Goal: Task Accomplishment & Management: Use online tool/utility

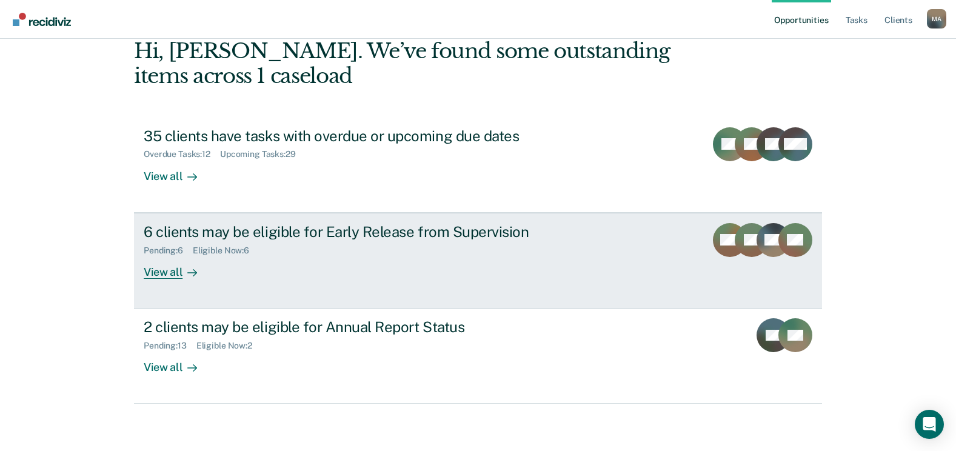
scroll to position [64, 0]
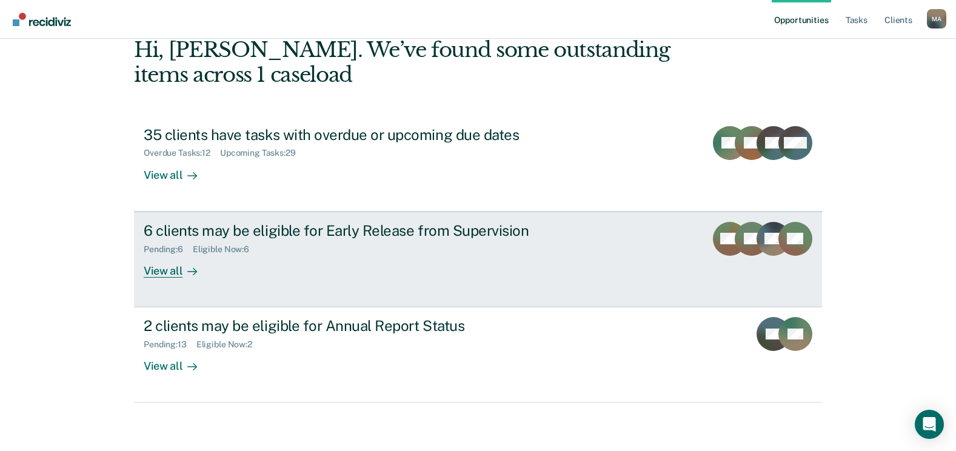
click at [161, 271] on div "View all" at bounding box center [178, 266] width 68 height 24
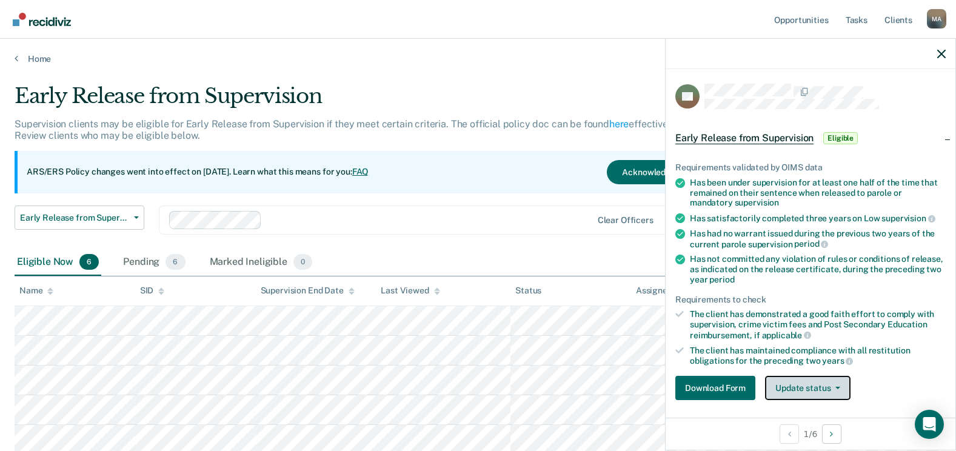
click at [828, 383] on button "Update status" at bounding box center [807, 388] width 85 height 24
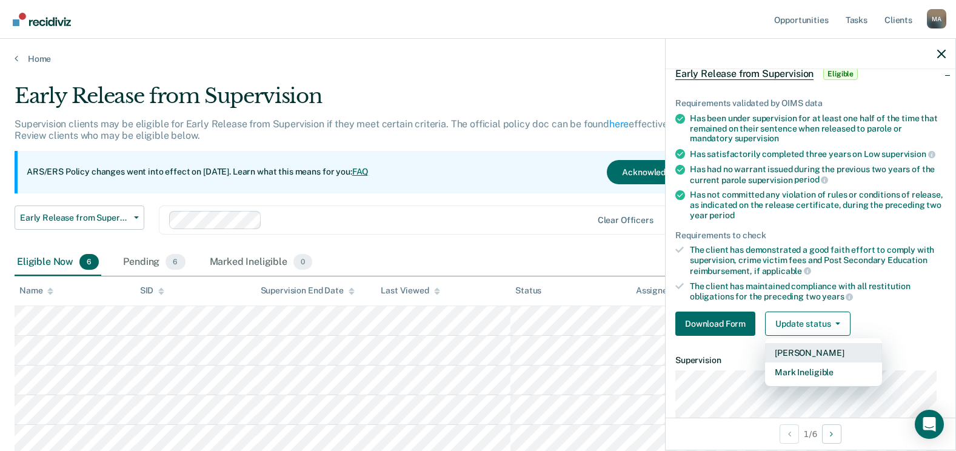
scroll to position [121, 0]
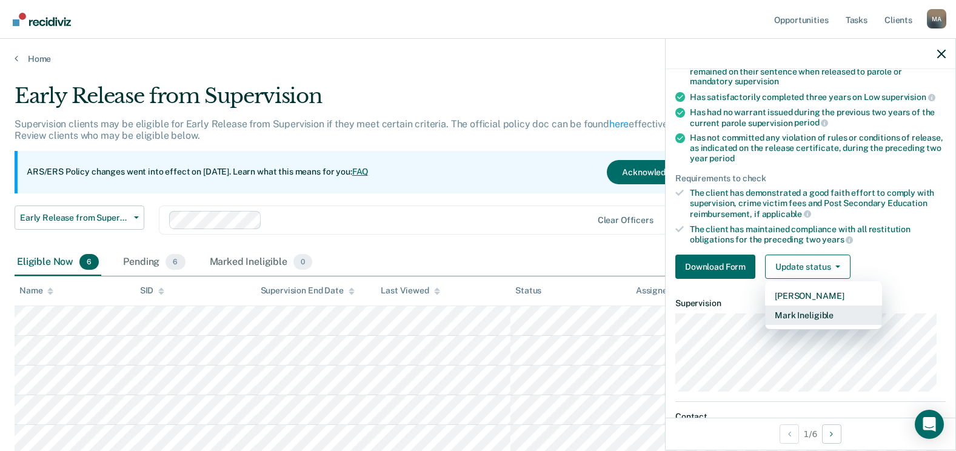
click at [833, 315] on button "Mark Ineligible" at bounding box center [823, 315] width 117 height 19
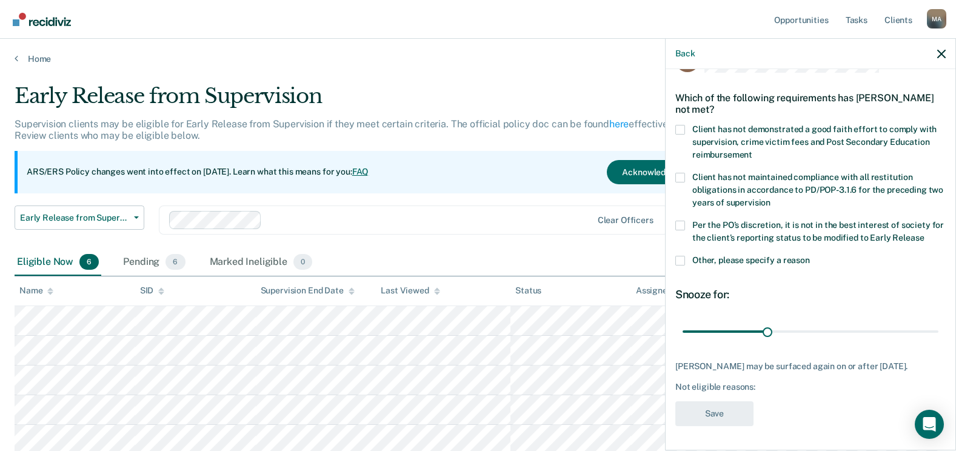
scroll to position [45, 0]
click at [686, 256] on label "Other, please specify a reason" at bounding box center [810, 262] width 270 height 13
click at [810, 256] on input "Other, please specify a reason" at bounding box center [810, 256] width 0 height 0
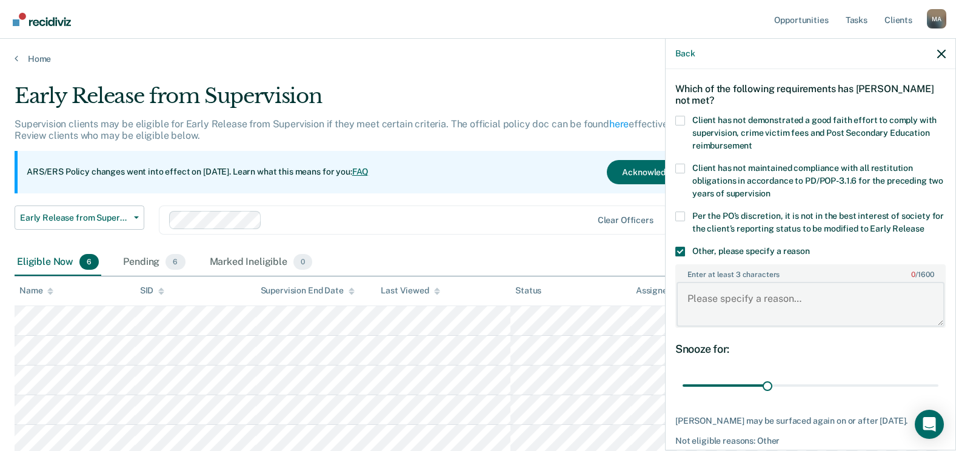
click at [763, 303] on textarea "Enter at least 3 characters 0 / 1600" at bounding box center [811, 304] width 268 height 45
type textarea "c"
type textarea "Client has already been reviewed for ERS."
drag, startPoint x: 765, startPoint y: 384, endPoint x: 956, endPoint y: 394, distance: 191.3
type input "90"
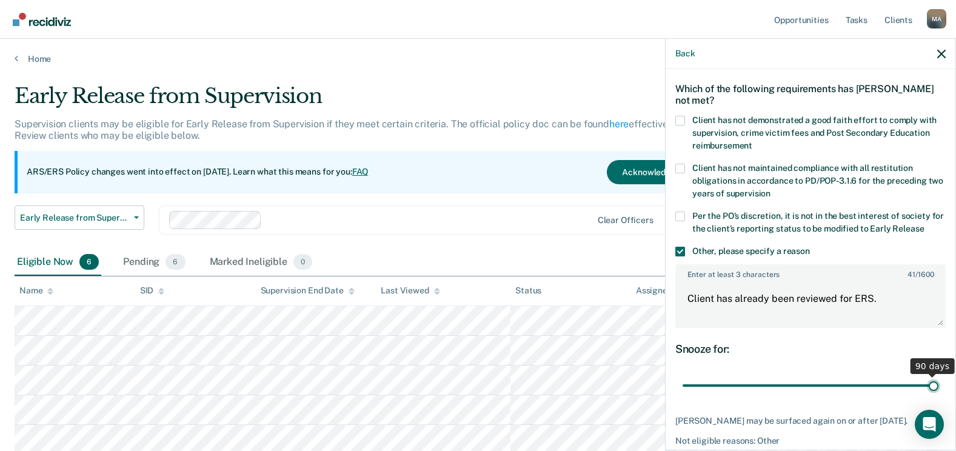
click at [939, 394] on input "range" at bounding box center [811, 385] width 256 height 21
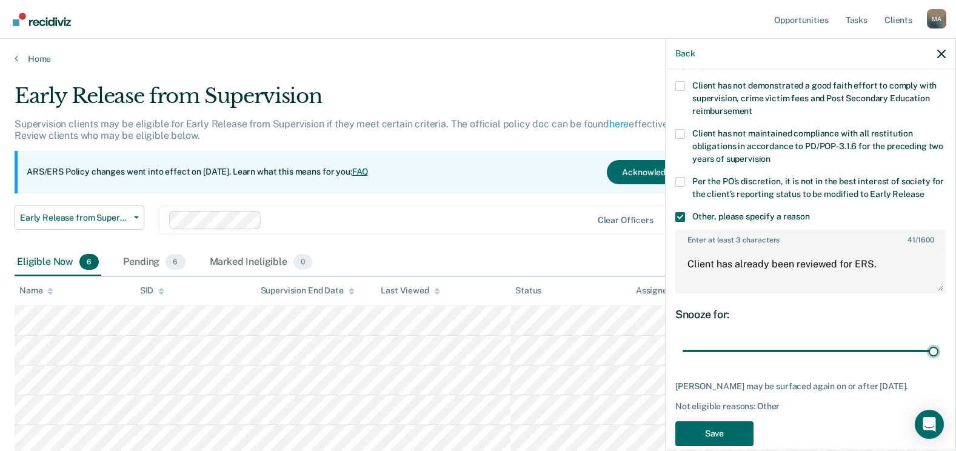
scroll to position [109, 0]
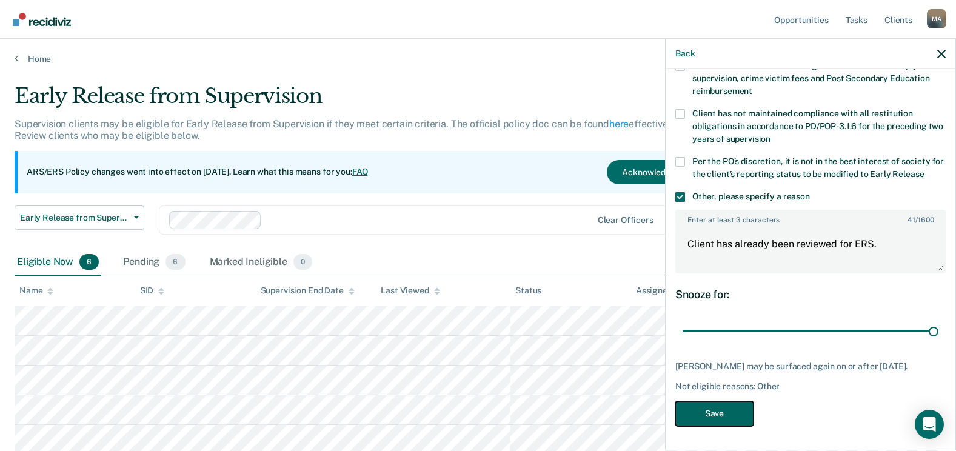
click at [739, 406] on button "Save" at bounding box center [714, 413] width 78 height 25
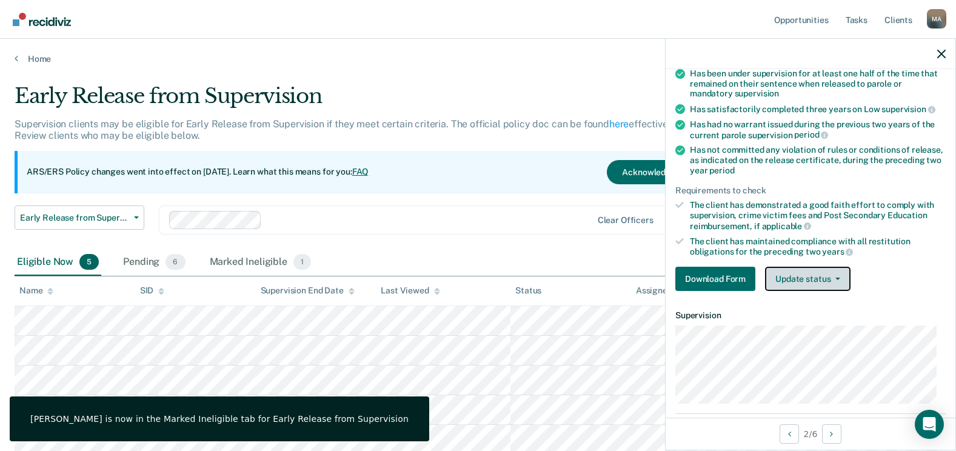
click at [807, 281] on button "Update status" at bounding box center [807, 279] width 85 height 24
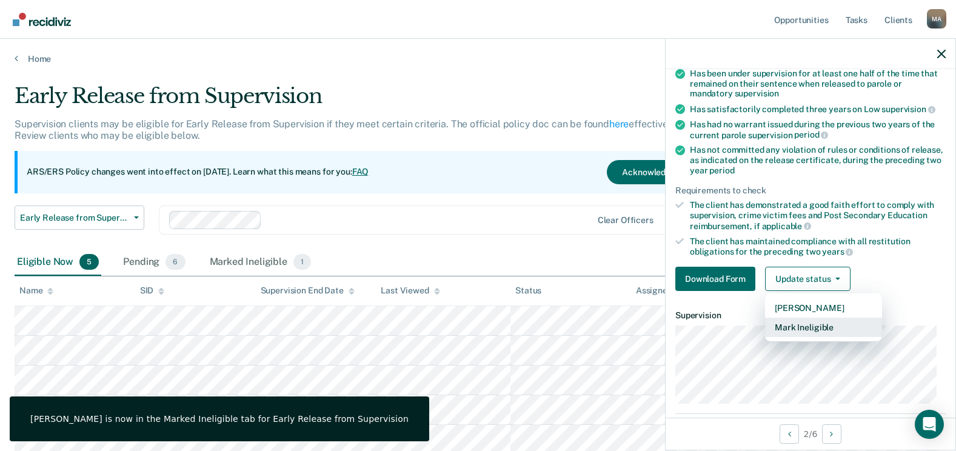
click at [815, 327] on button "Mark Ineligible" at bounding box center [823, 327] width 117 height 19
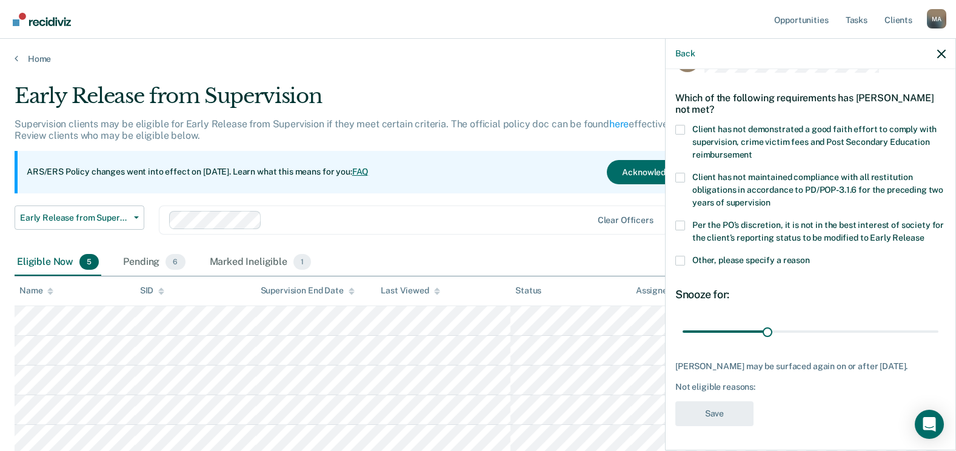
click at [686, 256] on label "Other, please specify a reason" at bounding box center [810, 262] width 270 height 13
click at [810, 256] on input "Other, please specify a reason" at bounding box center [810, 256] width 0 height 0
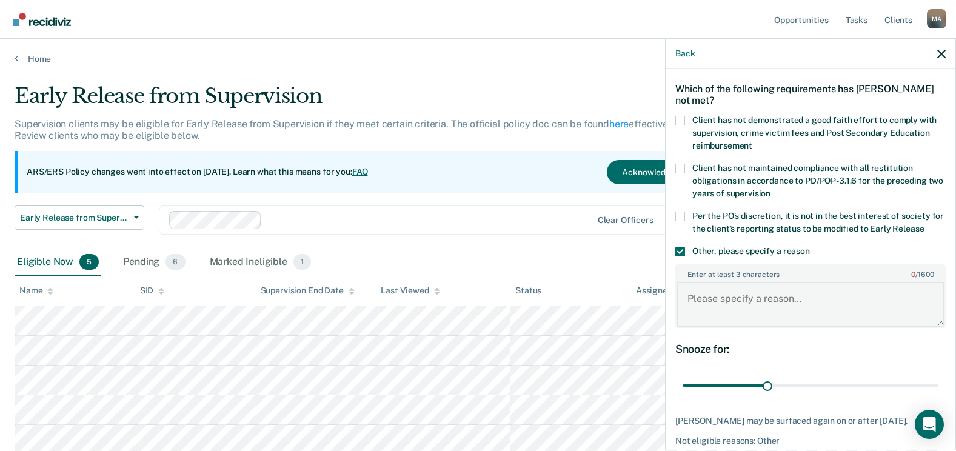
click at [747, 316] on textarea "Enter at least 3 characters 0 / 1600" at bounding box center [811, 304] width 268 height 45
type textarea "Client has been reviewed for ERS."
drag, startPoint x: 765, startPoint y: 384, endPoint x: 967, endPoint y: 394, distance: 202.8
type input "90"
click at [939, 394] on input "range" at bounding box center [811, 385] width 256 height 21
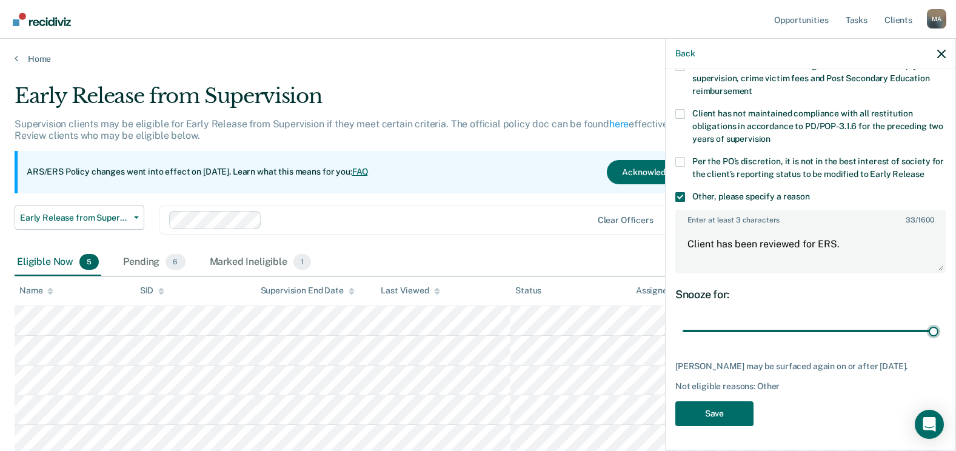
scroll to position [109, 0]
click at [730, 418] on button "Save" at bounding box center [714, 413] width 78 height 25
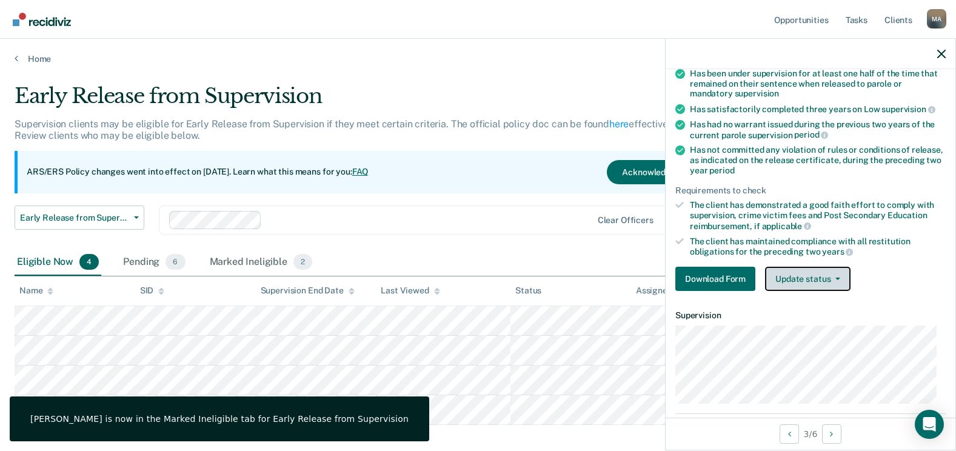
click at [803, 277] on button "Update status" at bounding box center [807, 279] width 85 height 24
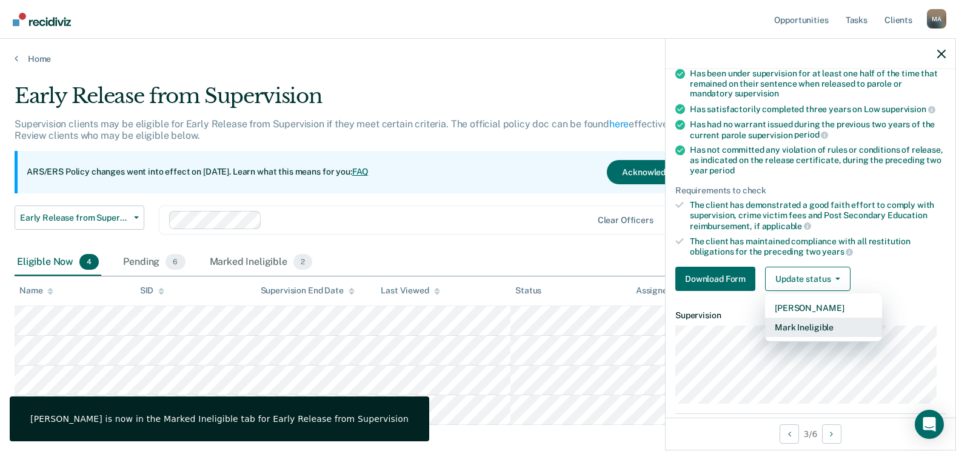
click at [806, 322] on button "Mark Ineligible" at bounding box center [823, 327] width 117 height 19
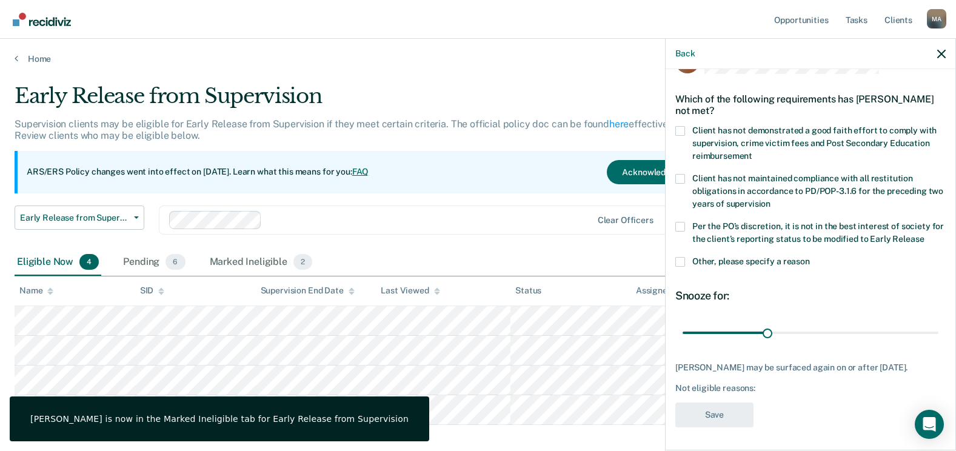
click at [685, 264] on label "Other, please specify a reason" at bounding box center [810, 263] width 270 height 13
click at [810, 257] on input "Other, please specify a reason" at bounding box center [810, 257] width 0 height 0
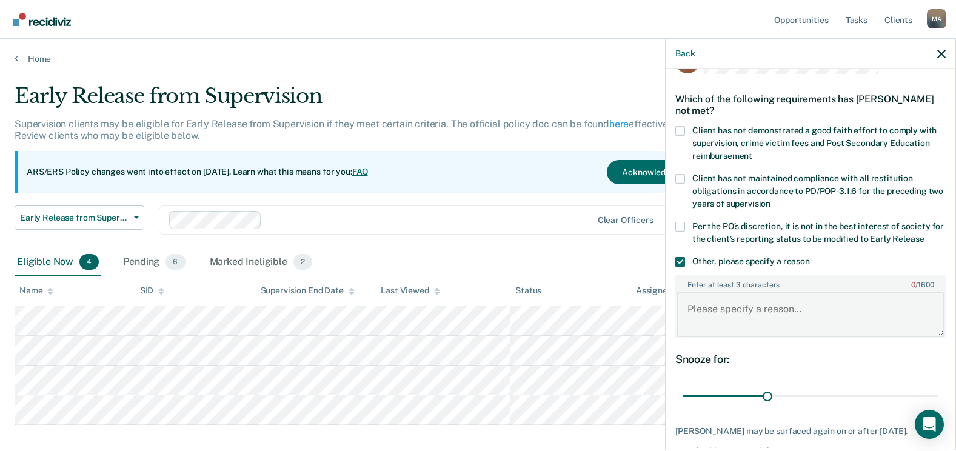
click at [732, 326] on textarea "Enter at least 3 characters 0 / 1600" at bounding box center [811, 314] width 268 height 45
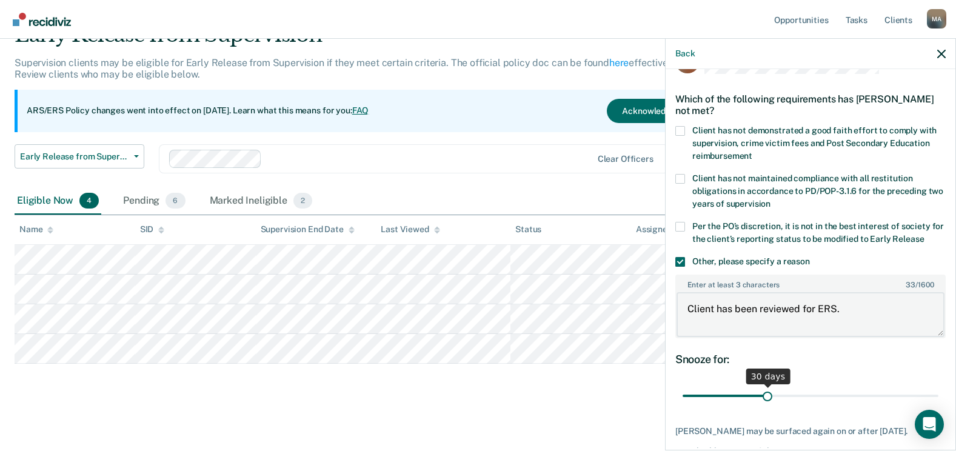
type textarea "Client has been reviewed for ERS."
drag, startPoint x: 771, startPoint y: 396, endPoint x: 967, endPoint y: 384, distance: 196.8
type input "90"
click at [939, 386] on input "range" at bounding box center [811, 396] width 256 height 21
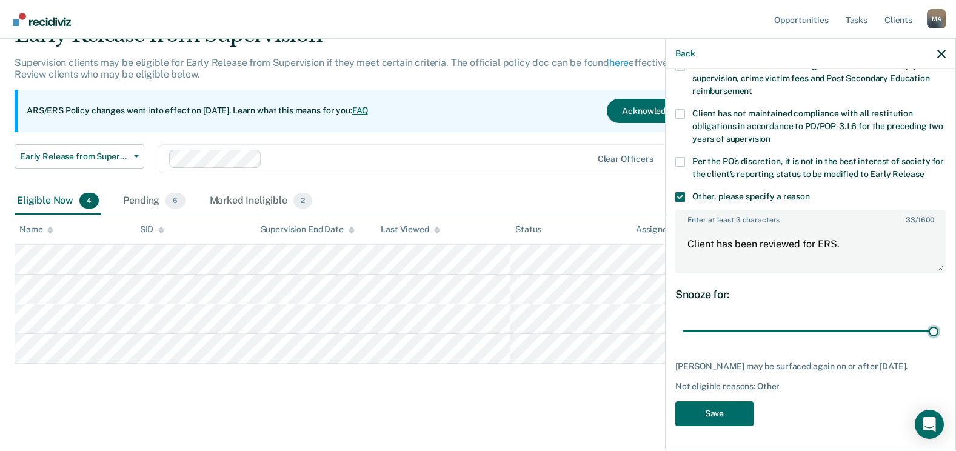
scroll to position [109, 0]
click at [741, 412] on button "Save" at bounding box center [714, 413] width 78 height 25
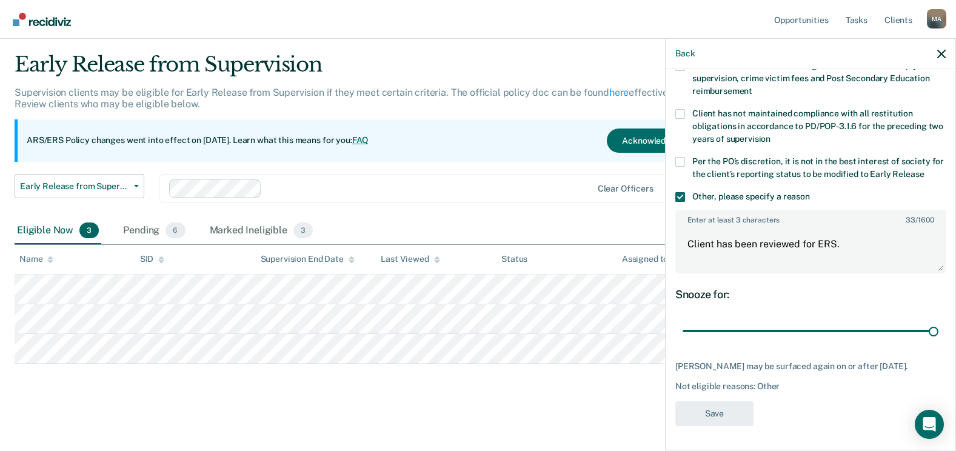
scroll to position [32, 0]
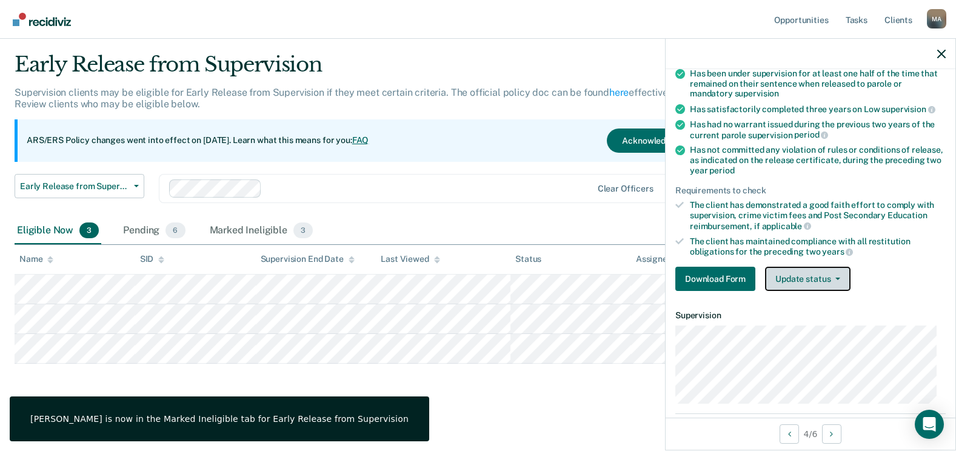
click at [792, 275] on button "Update status" at bounding box center [807, 279] width 85 height 24
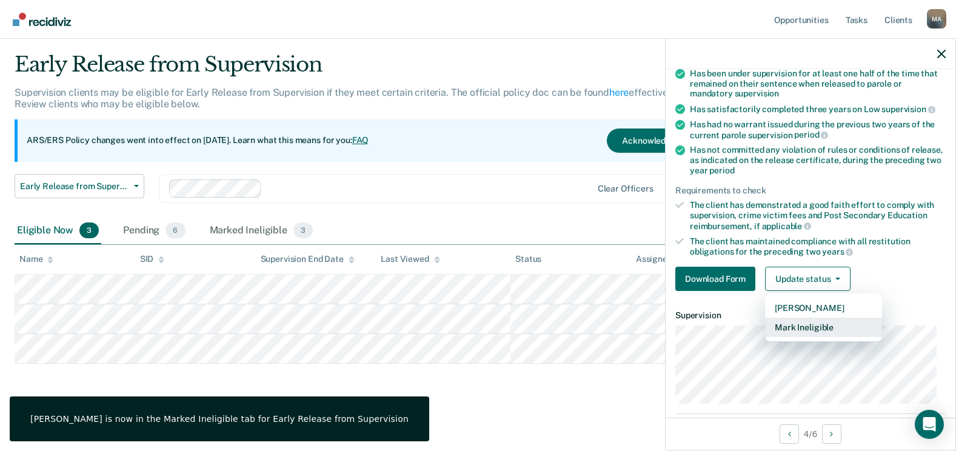
click at [798, 327] on button "Mark Ineligible" at bounding box center [823, 327] width 117 height 19
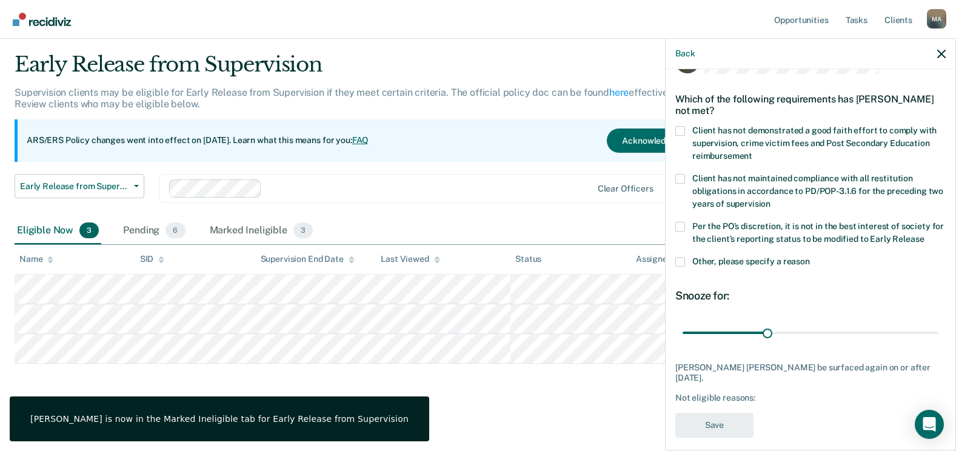
click at [676, 261] on span at bounding box center [680, 262] width 10 height 10
click at [810, 257] on input "Other, please specify a reason" at bounding box center [810, 257] width 0 height 0
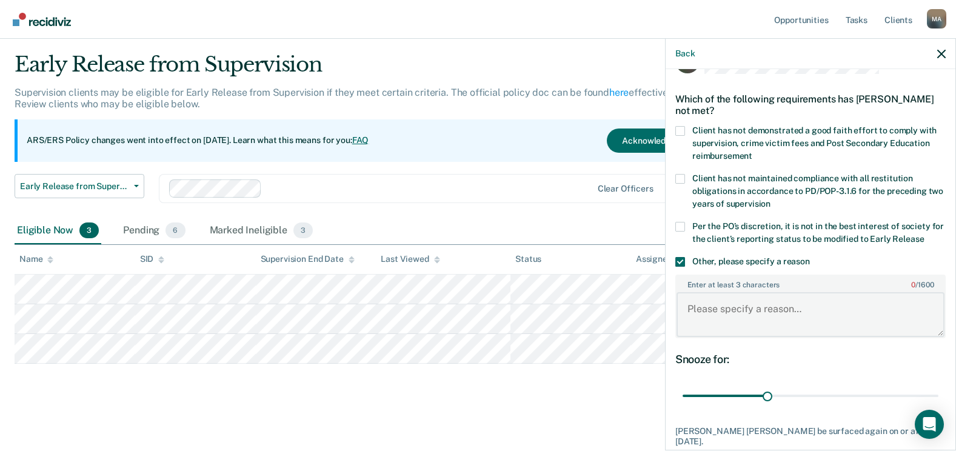
click at [741, 304] on textarea "Enter at least 3 characters 0 / 1600" at bounding box center [811, 314] width 268 height 45
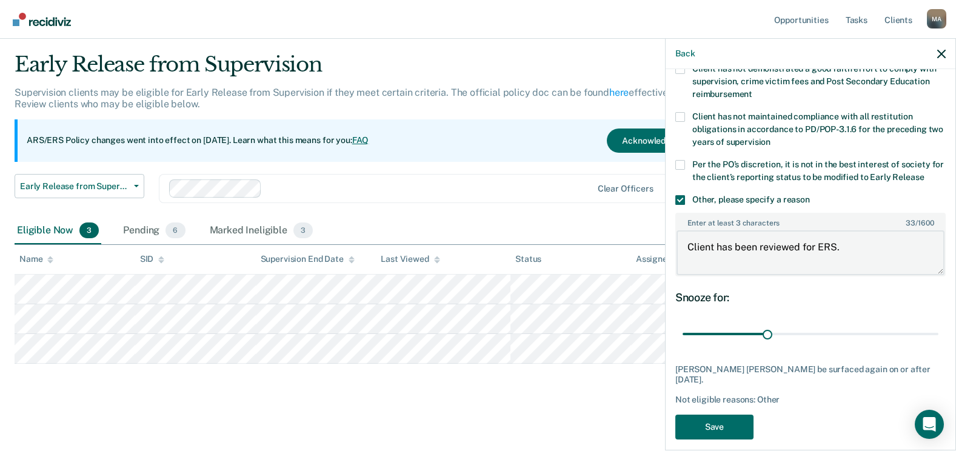
scroll to position [99, 0]
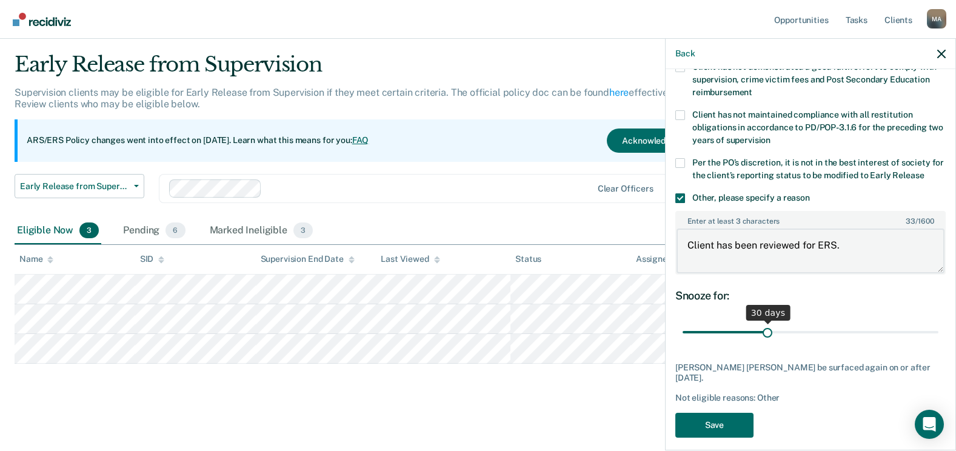
type textarea "Client has been reviewed for ERS."
drag, startPoint x: 768, startPoint y: 332, endPoint x: 811, endPoint y: 411, distance: 89.6
type input "90"
click at [939, 343] on input "range" at bounding box center [811, 332] width 256 height 21
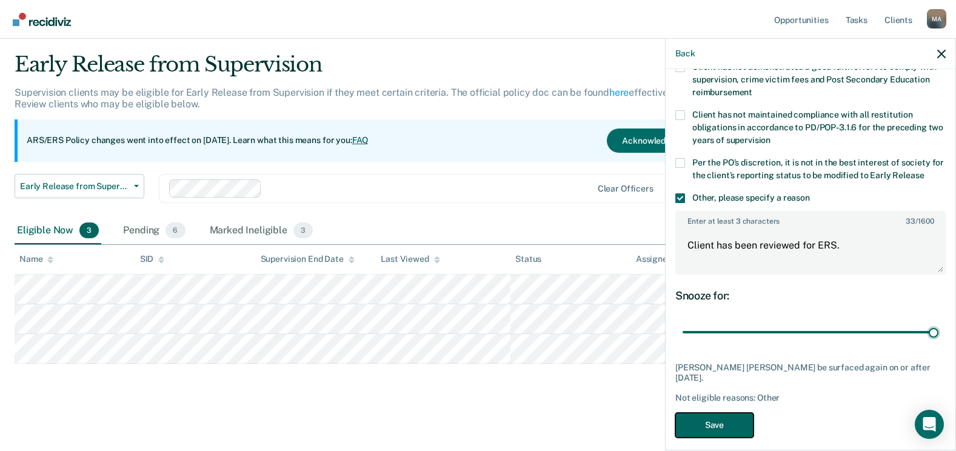
click at [721, 424] on button "Save" at bounding box center [714, 425] width 78 height 25
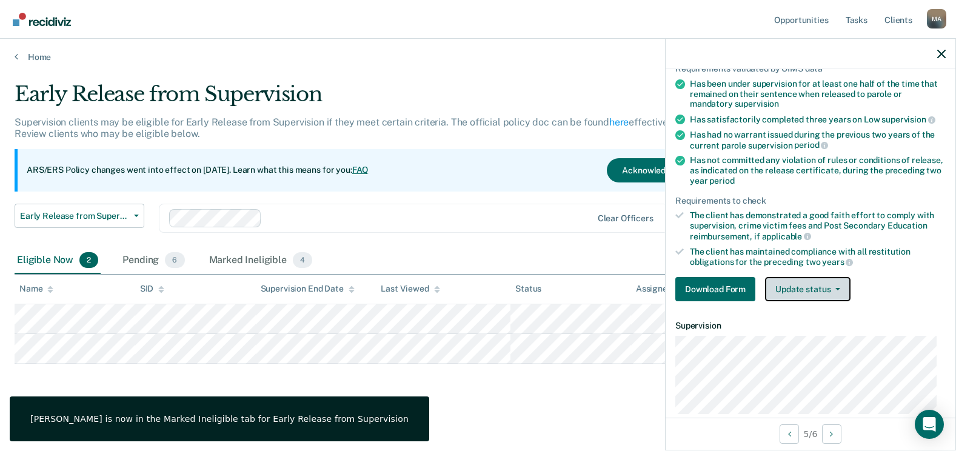
click at [790, 289] on button "Update status" at bounding box center [807, 289] width 85 height 24
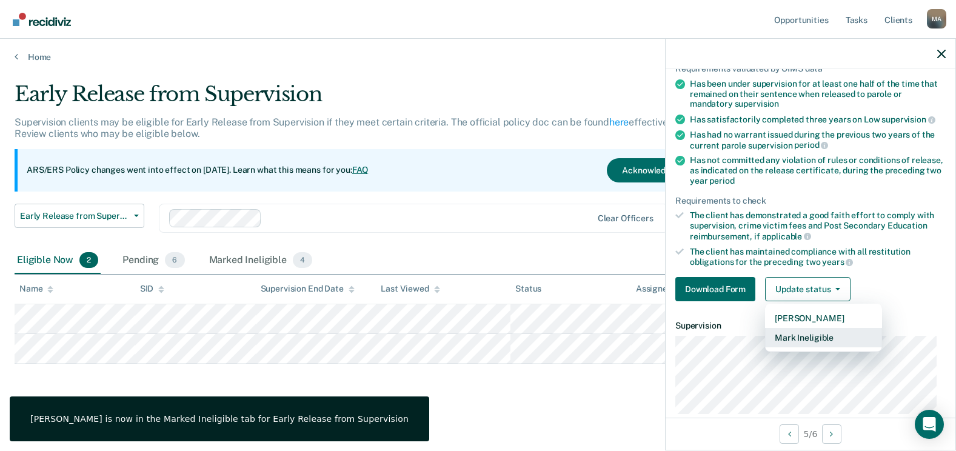
click at [807, 343] on button "Mark Ineligible" at bounding box center [823, 337] width 117 height 19
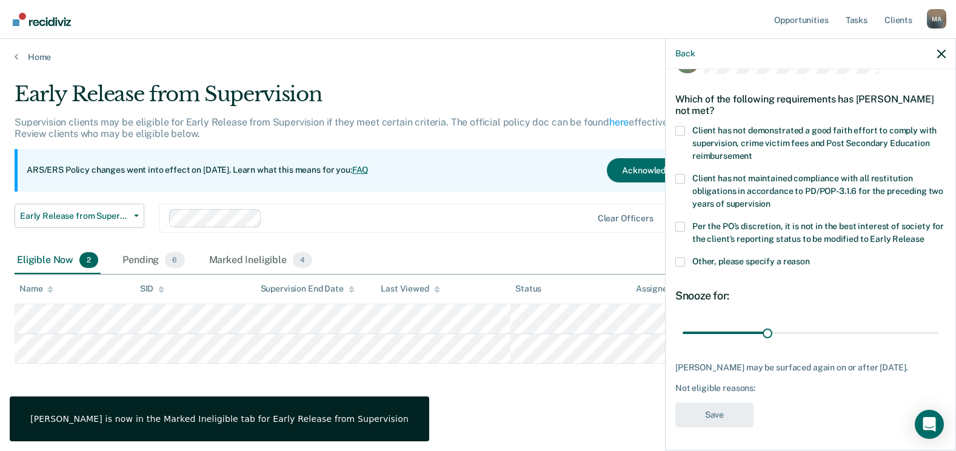
click at [685, 262] on label "Other, please specify a reason" at bounding box center [810, 263] width 270 height 13
click at [810, 257] on input "Other, please specify a reason" at bounding box center [810, 257] width 0 height 0
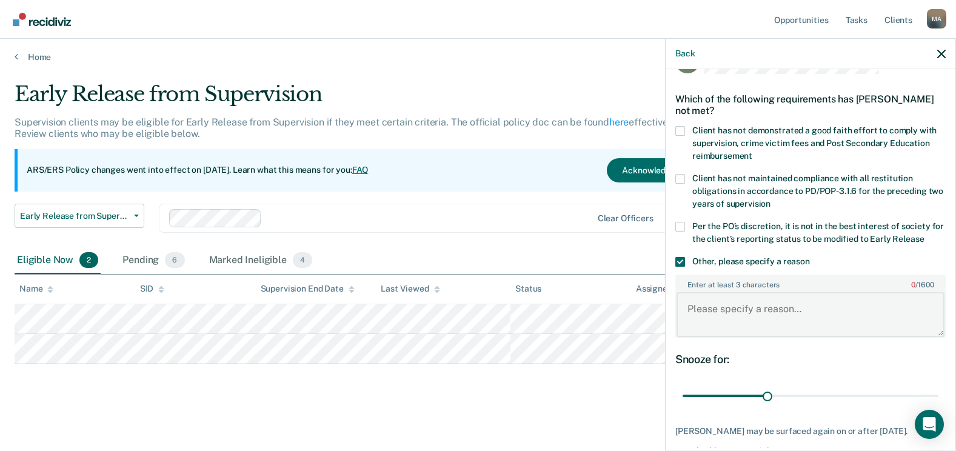
click at [739, 321] on textarea "Enter at least 3 characters 0 / 1600" at bounding box center [811, 314] width 268 height 45
type textarea "Client has been reviewed for ERS."
drag, startPoint x: 766, startPoint y: 398, endPoint x: 947, endPoint y: 403, distance: 180.2
type input "90"
click at [939, 403] on input "range" at bounding box center [811, 396] width 256 height 21
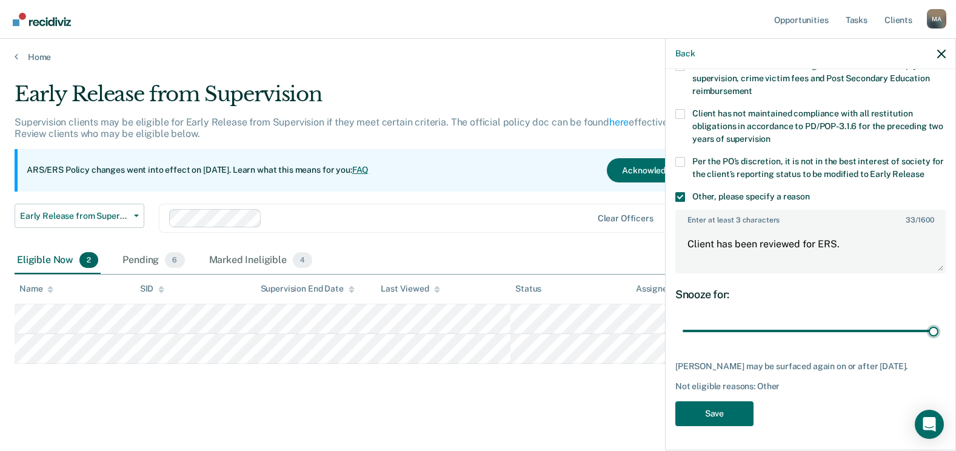
scroll to position [109, 0]
click at [743, 420] on button "Save" at bounding box center [714, 413] width 78 height 25
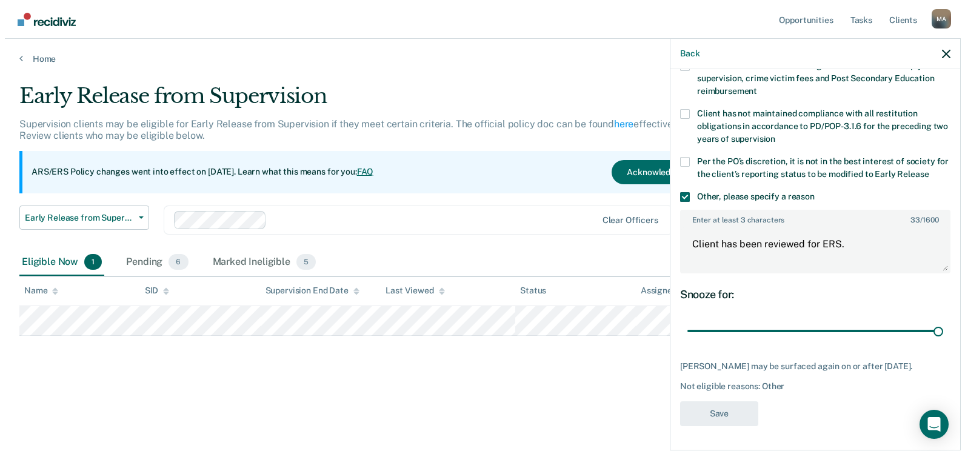
scroll to position [0, 0]
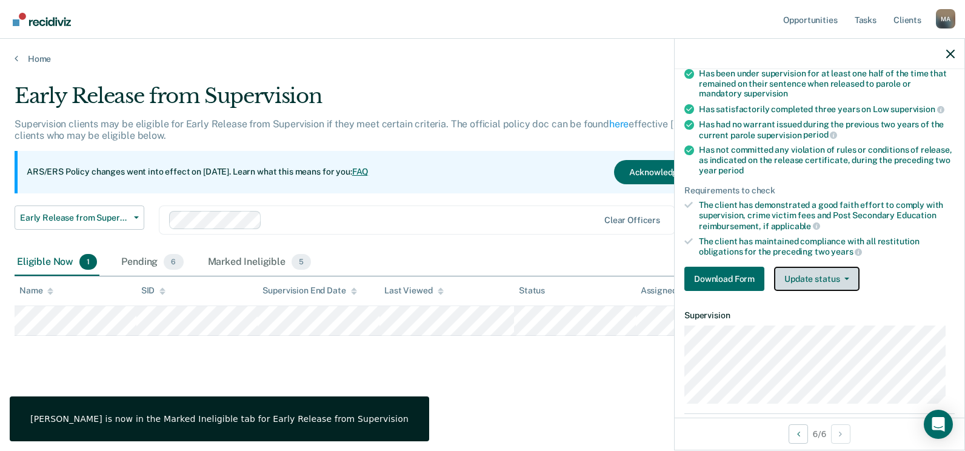
click at [816, 281] on button "Update status" at bounding box center [816, 279] width 85 height 24
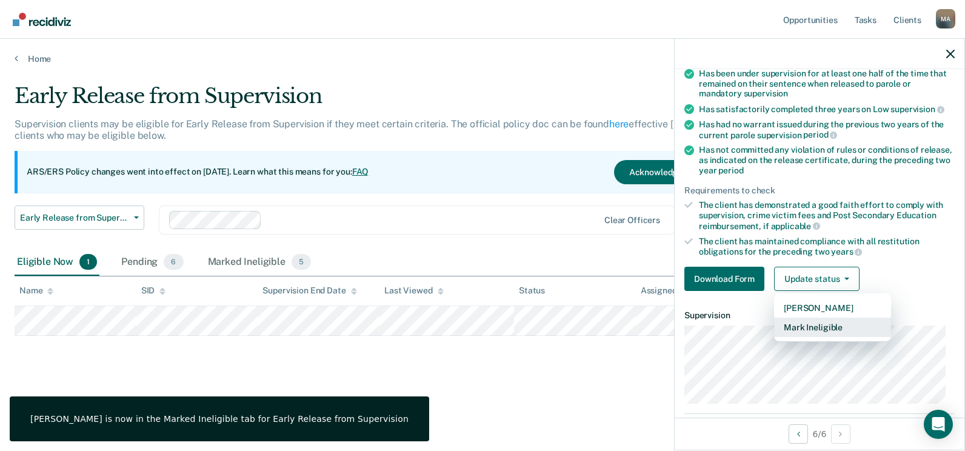
click at [823, 325] on button "Mark Ineligible" at bounding box center [832, 327] width 117 height 19
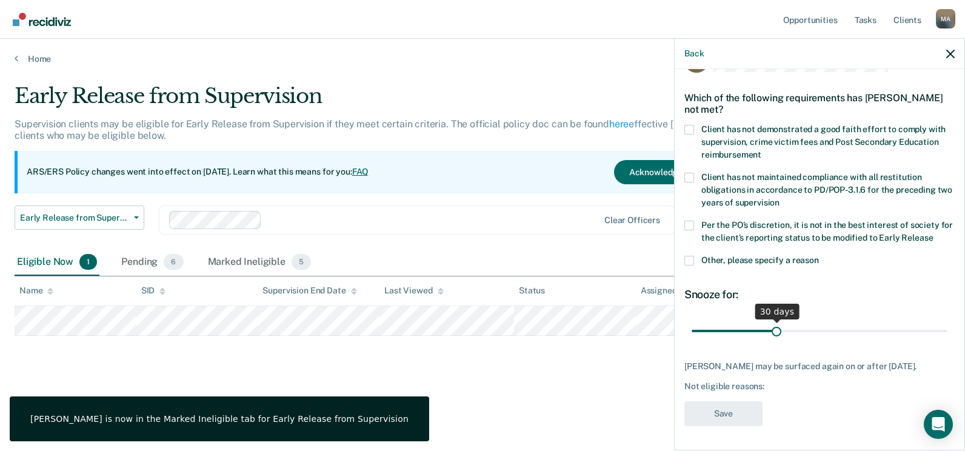
scroll to position [35, 0]
click at [688, 264] on span at bounding box center [690, 262] width 10 height 10
click at [819, 257] on input "Other, please specify a reason" at bounding box center [819, 257] width 0 height 0
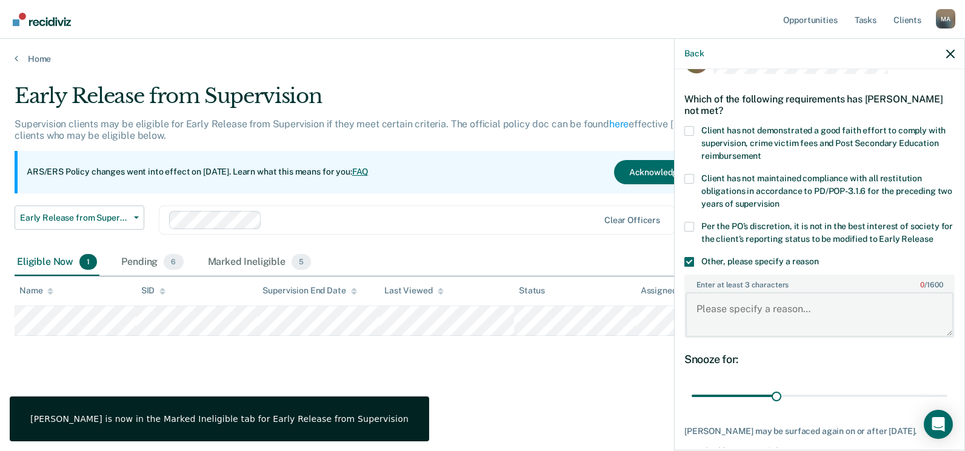
click at [750, 315] on textarea "Enter at least 3 characters 0 / 1600" at bounding box center [820, 314] width 268 height 45
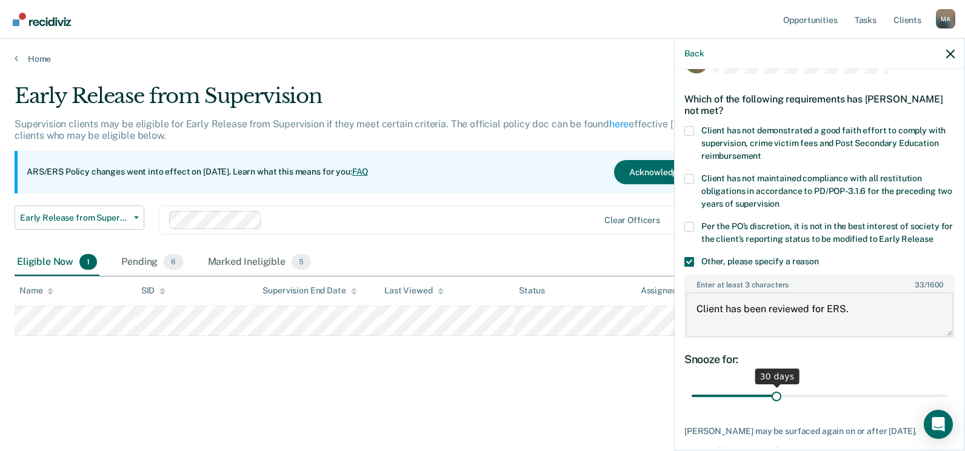
type textarea "Client has been reviewed for ERS."
drag, startPoint x: 776, startPoint y: 395, endPoint x: 911, endPoint y: 411, distance: 136.1
type input "90"
click at [948, 407] on input "range" at bounding box center [820, 396] width 256 height 21
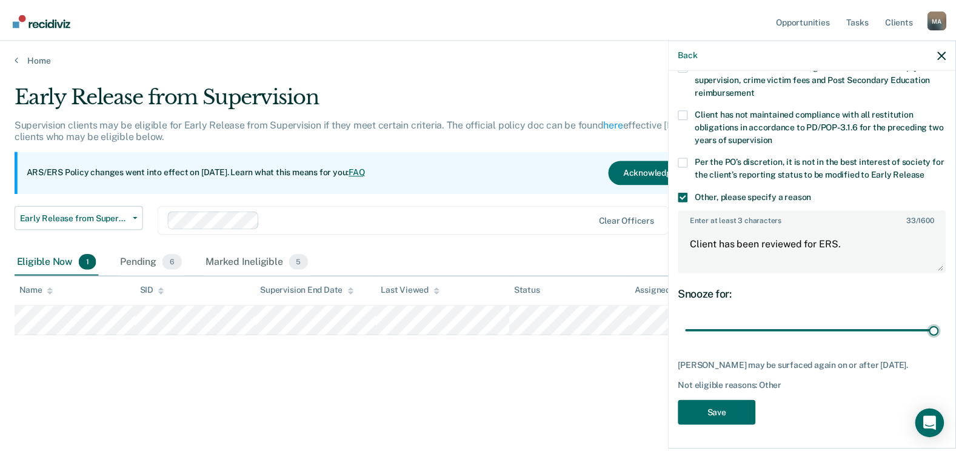
scroll to position [109, 0]
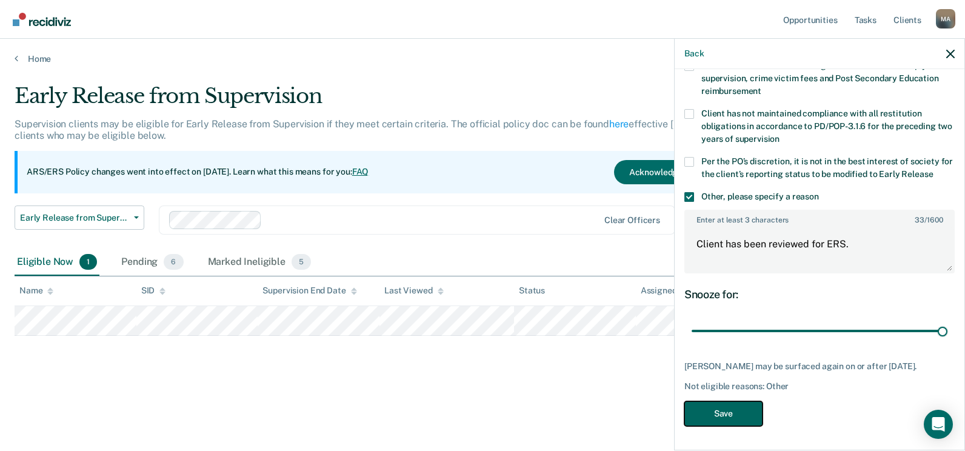
click at [755, 420] on button "Save" at bounding box center [724, 413] width 78 height 25
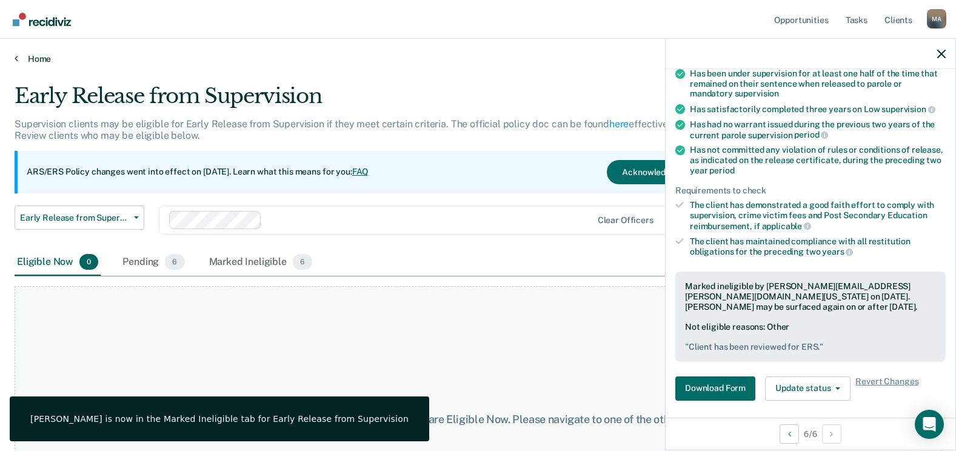
click at [36, 55] on link "Home" at bounding box center [478, 58] width 927 height 11
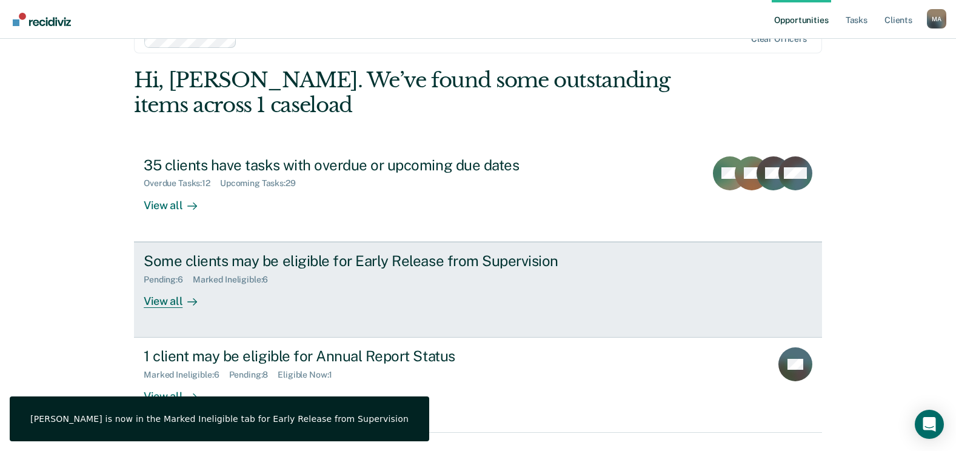
scroll to position [64, 0]
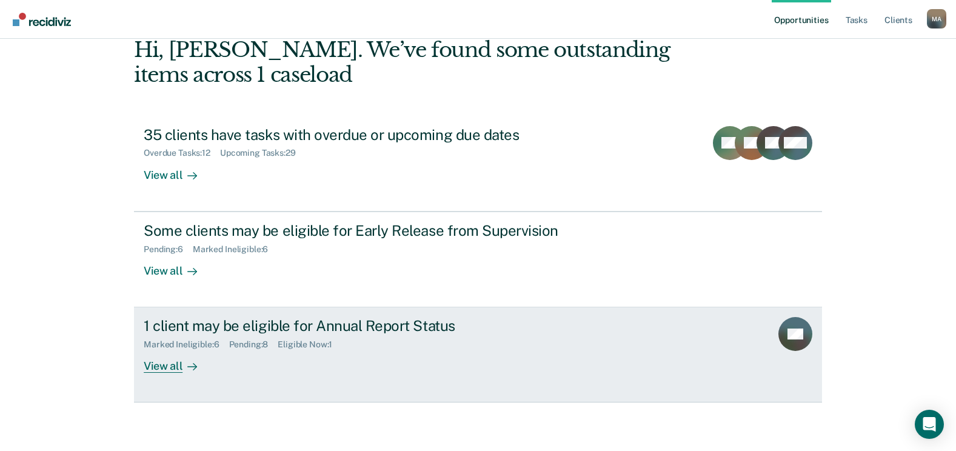
click at [167, 366] on div "View all" at bounding box center [178, 362] width 68 height 24
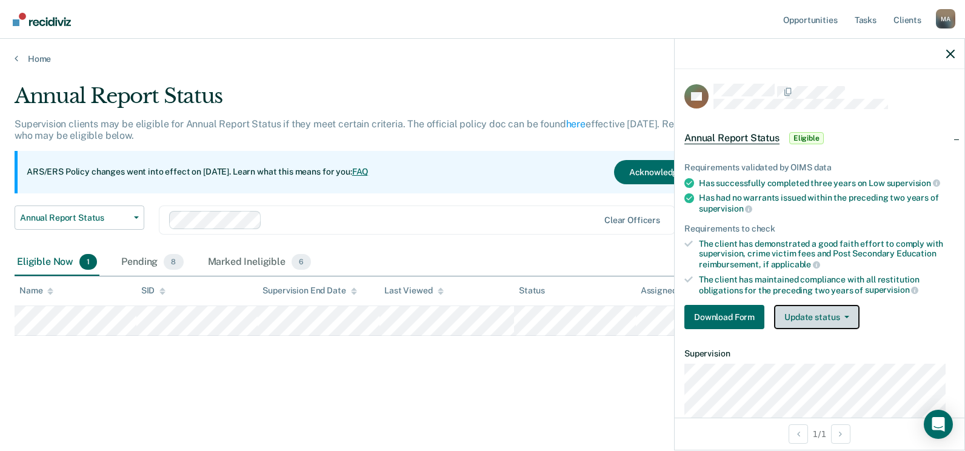
click at [834, 315] on button "Update status" at bounding box center [816, 317] width 85 height 24
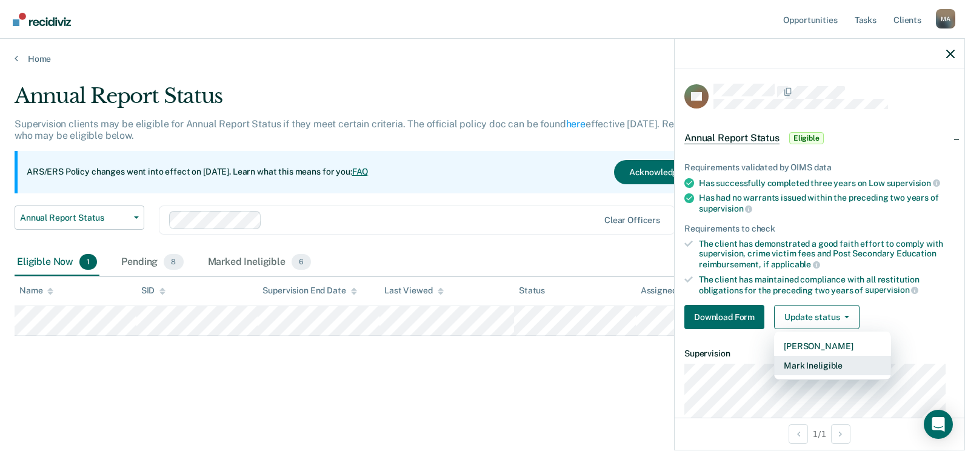
click at [831, 363] on button "Mark Ineligible" at bounding box center [832, 365] width 117 height 19
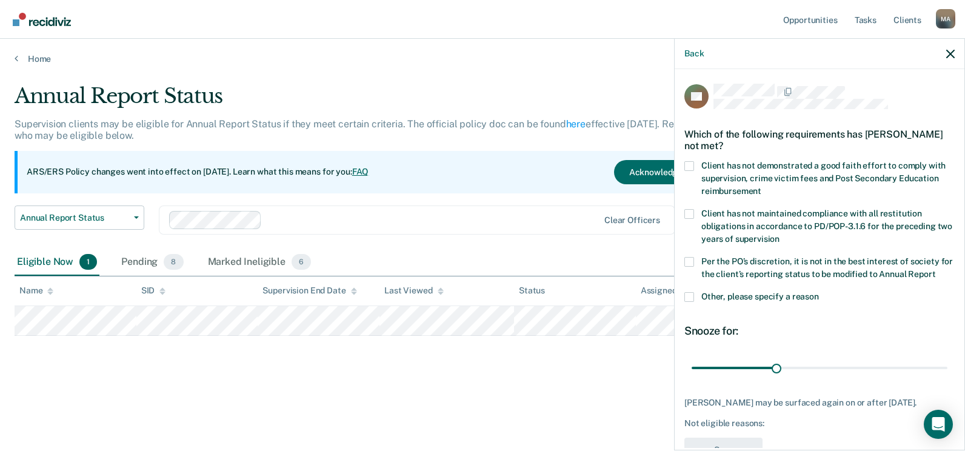
click at [688, 302] on span at bounding box center [690, 297] width 10 height 10
click at [819, 292] on input "Other, please specify a reason" at bounding box center [819, 292] width 0 height 0
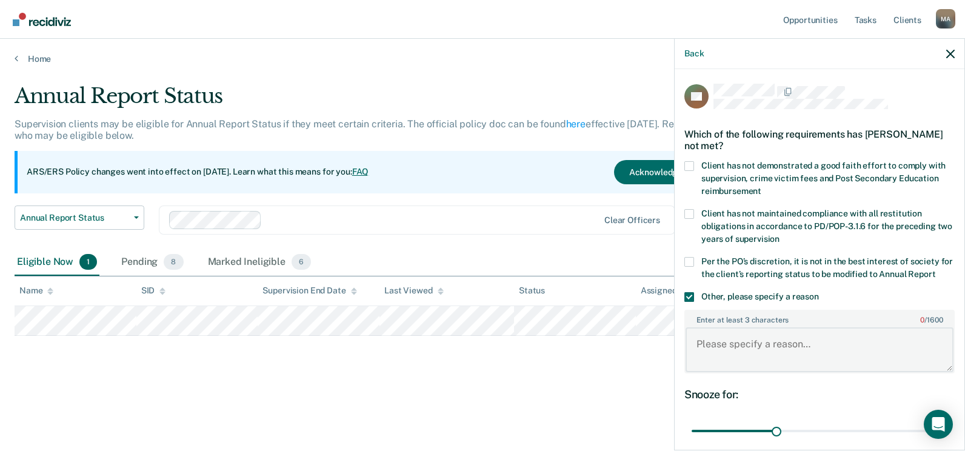
click at [754, 360] on textarea "Enter at least 3 characters 0 / 1600" at bounding box center [820, 349] width 268 height 45
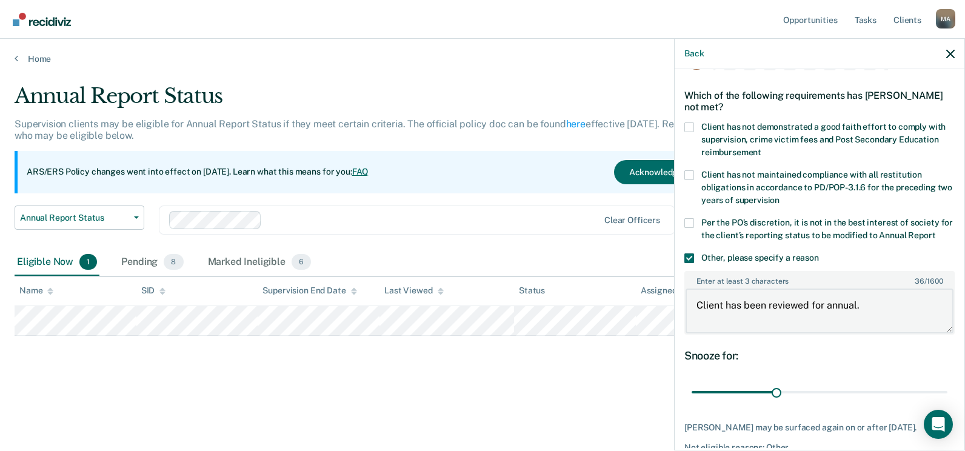
scroll to position [61, 0]
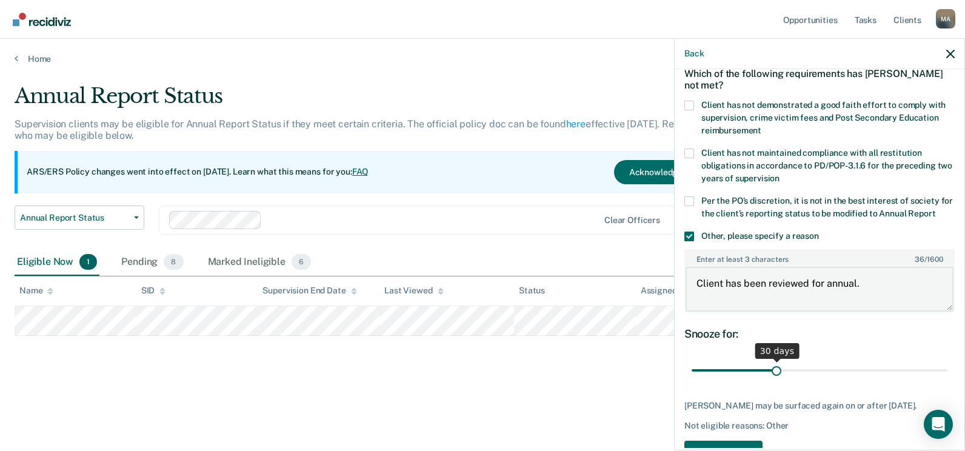
type textarea "Client has been reviewed for annual."
drag, startPoint x: 773, startPoint y: 385, endPoint x: 965, endPoint y: 377, distance: 192.4
type input "90"
click at [948, 377] on input "range" at bounding box center [820, 370] width 256 height 21
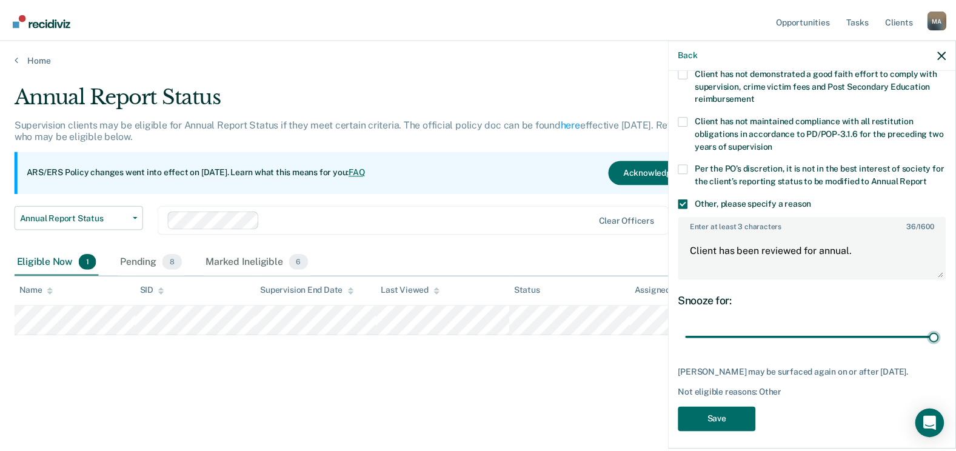
scroll to position [122, 0]
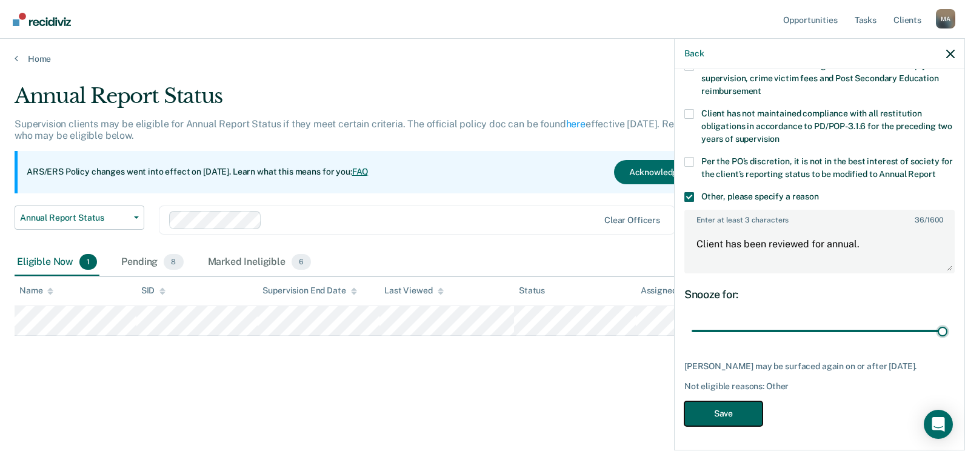
click at [730, 418] on button "Save" at bounding box center [724, 413] width 78 height 25
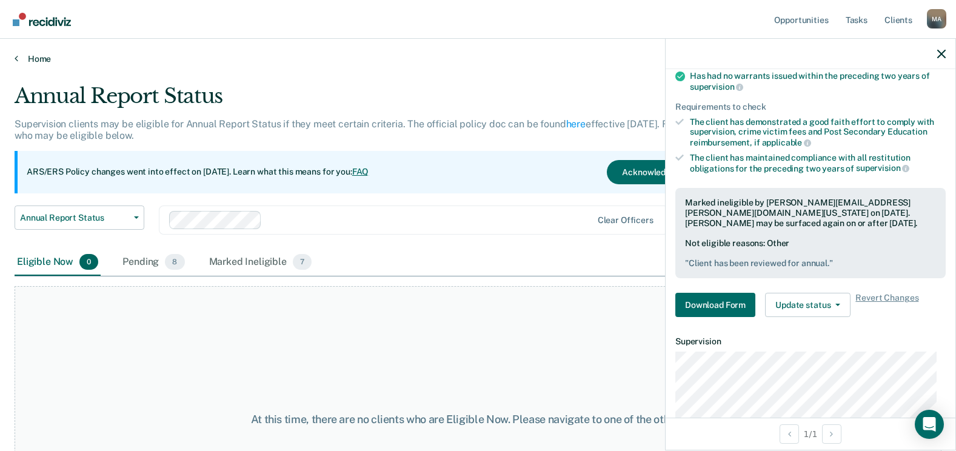
click at [38, 61] on link "Home" at bounding box center [478, 58] width 927 height 11
